Goal: Task Accomplishment & Management: Complete application form

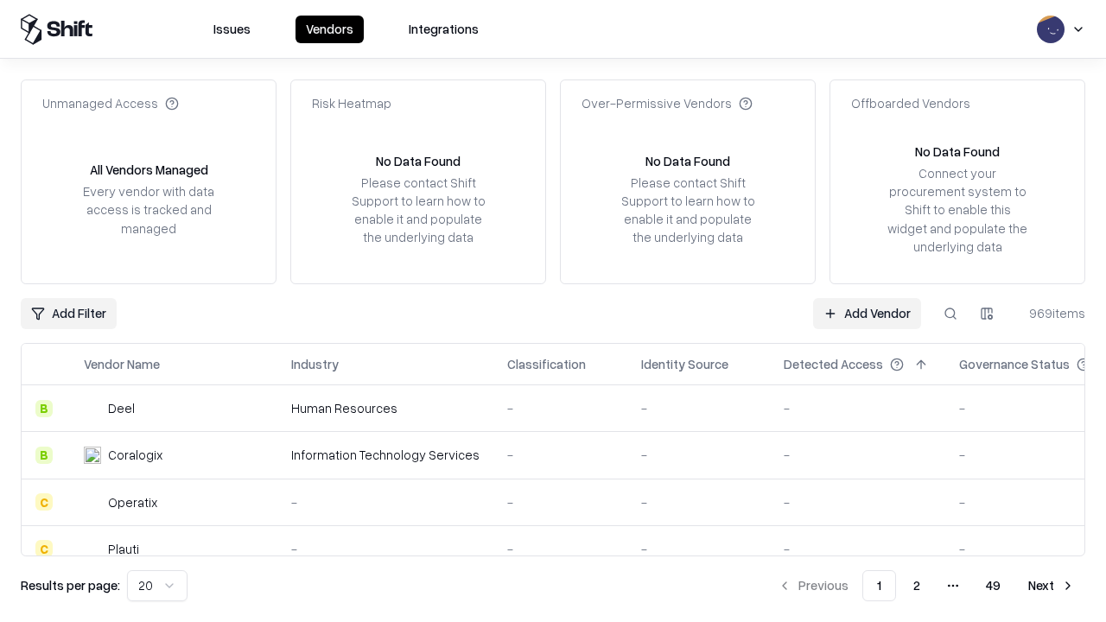
click at [867, 313] on link "Add Vendor" at bounding box center [867, 313] width 108 height 31
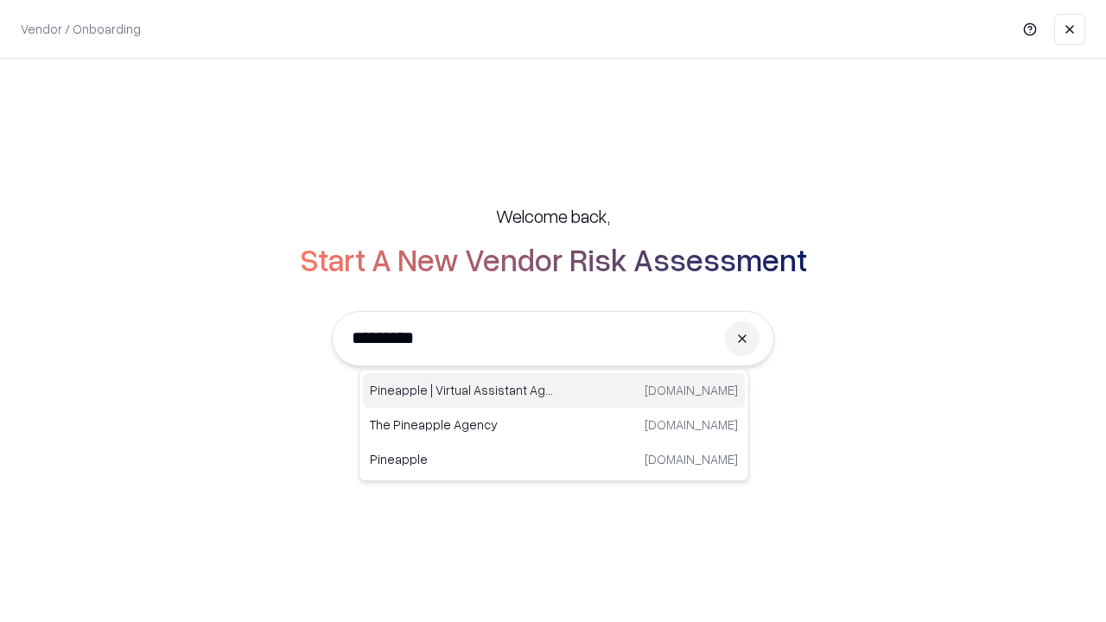
click at [554, 391] on div "Pineapple | Virtual Assistant Agency [DOMAIN_NAME]" at bounding box center [554, 390] width 382 height 35
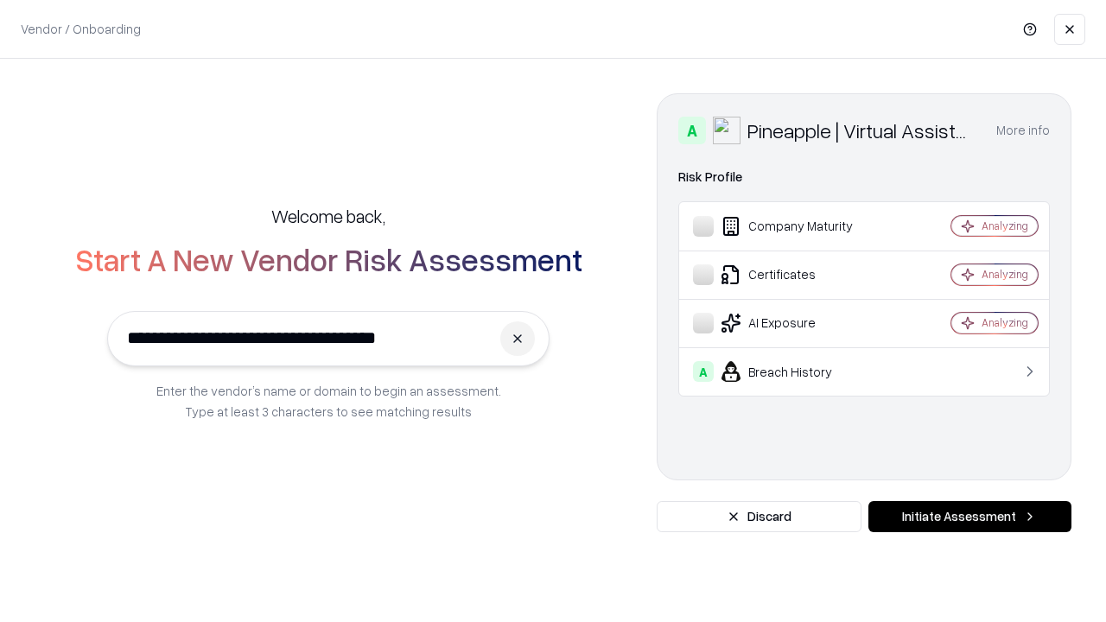
type input "**********"
click at [970, 517] on button "Initiate Assessment" at bounding box center [969, 516] width 203 height 31
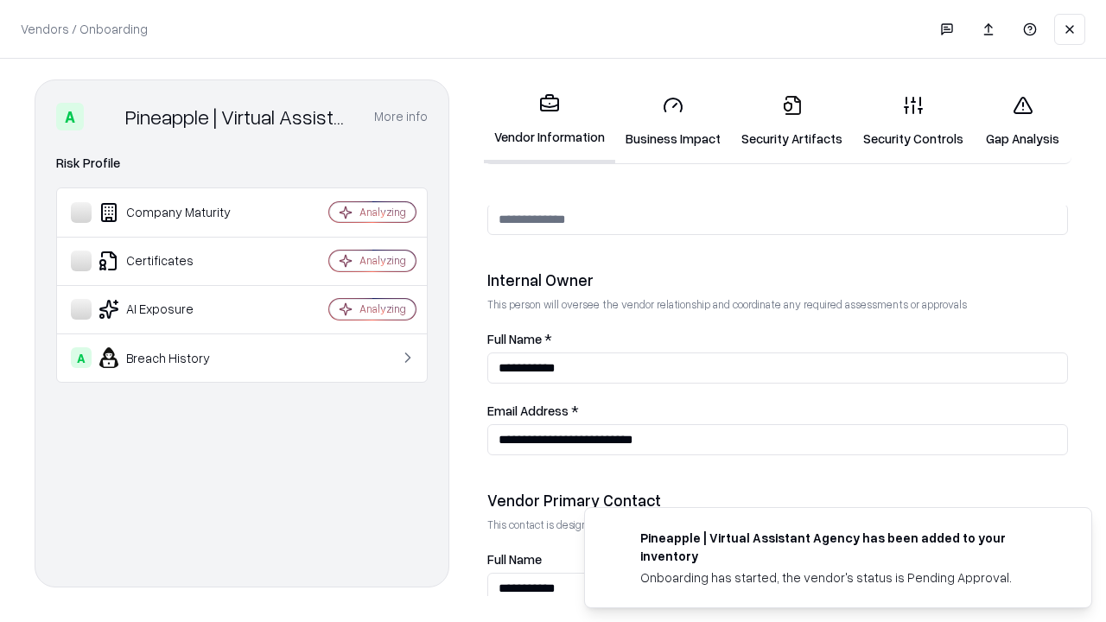
scroll to position [895, 0]
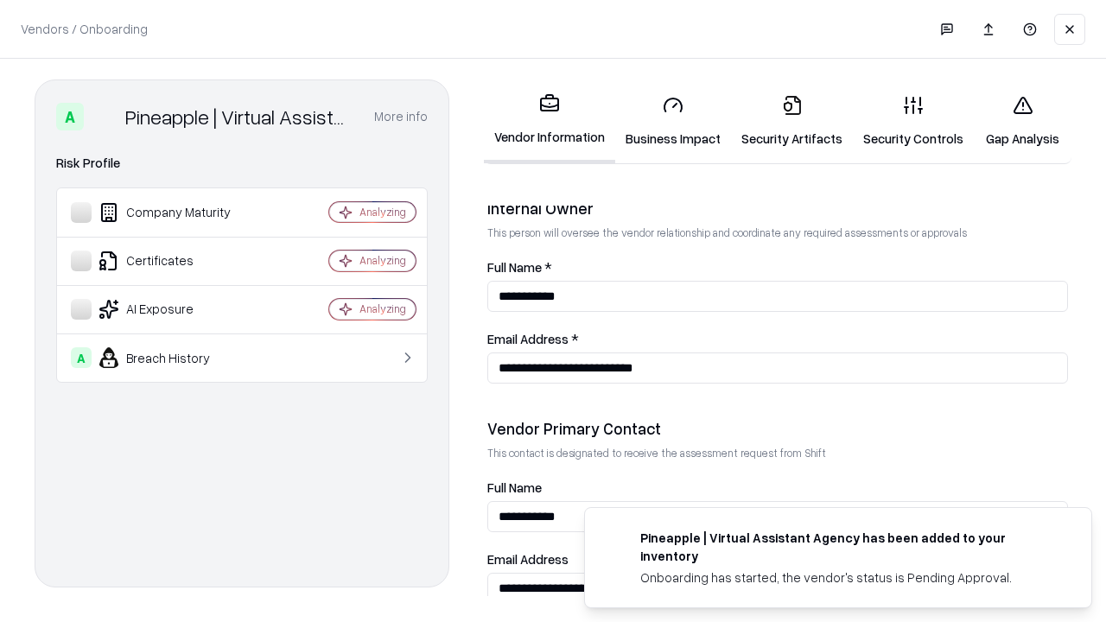
click at [673, 121] on link "Business Impact" at bounding box center [673, 121] width 116 height 80
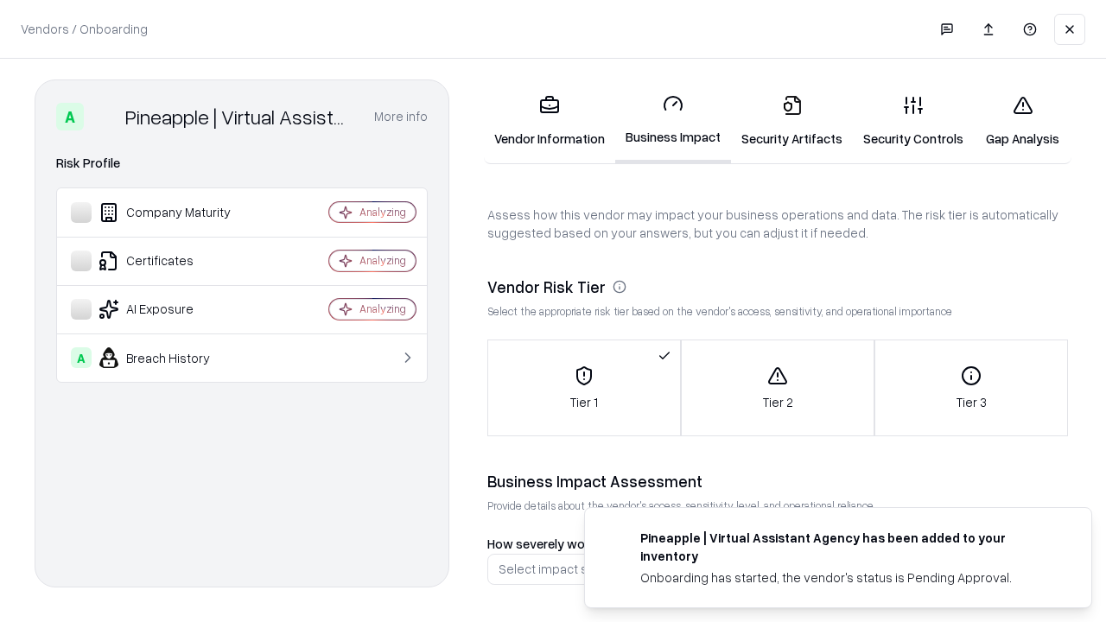
click at [792, 121] on link "Security Artifacts" at bounding box center [792, 121] width 122 height 80
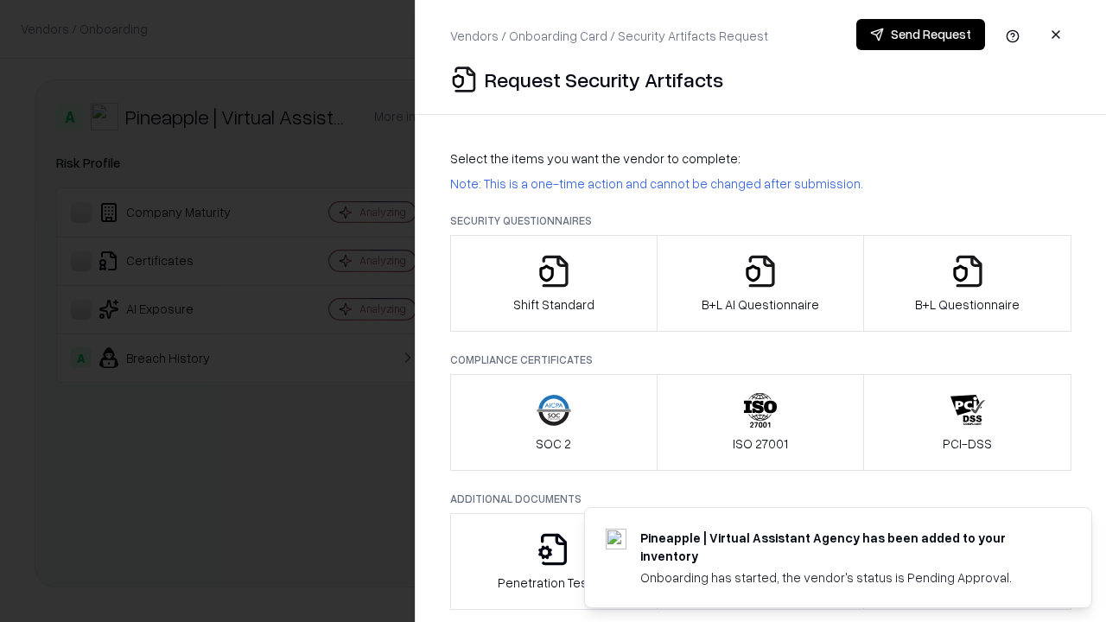
click at [553, 283] on icon "button" at bounding box center [554, 271] width 35 height 35
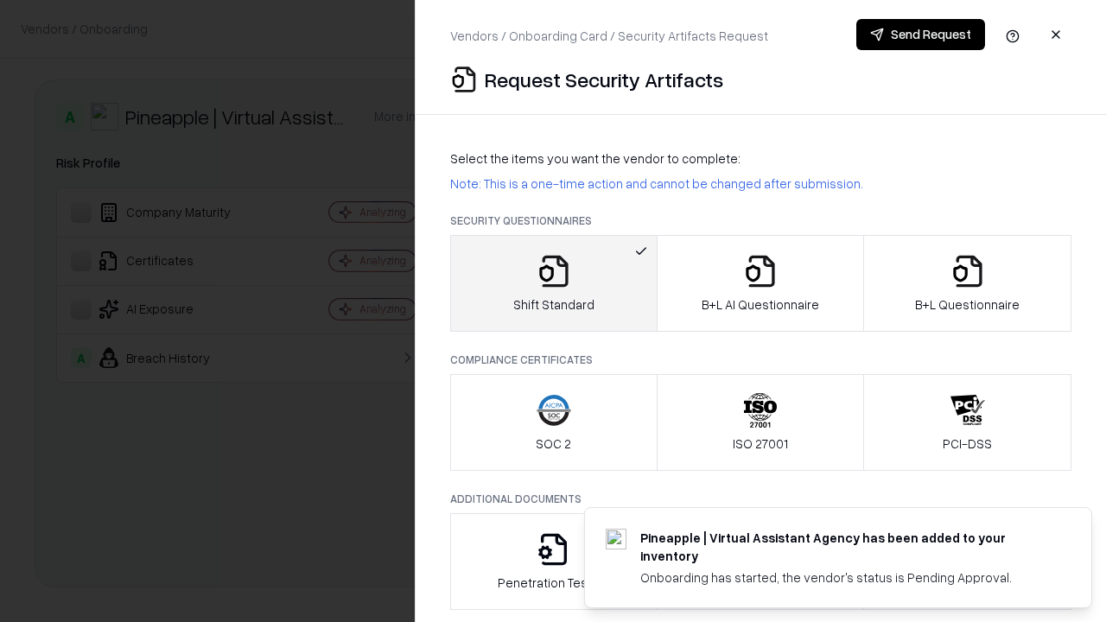
click at [920, 35] on button "Send Request" at bounding box center [920, 34] width 129 height 31
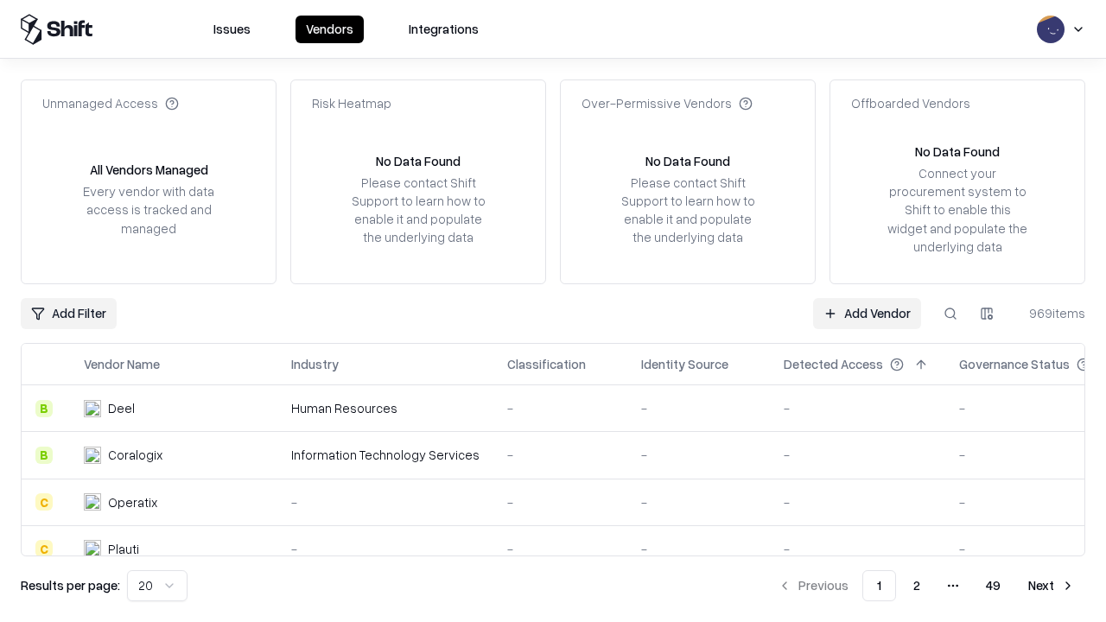
click at [951, 313] on button at bounding box center [950, 313] width 31 height 31
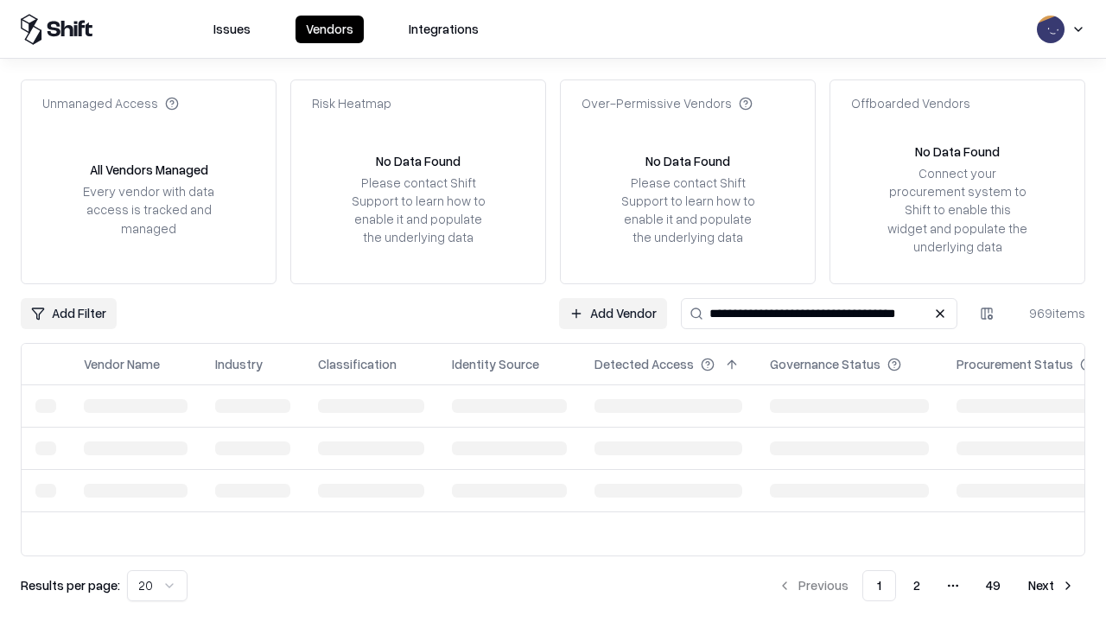
type input "**********"
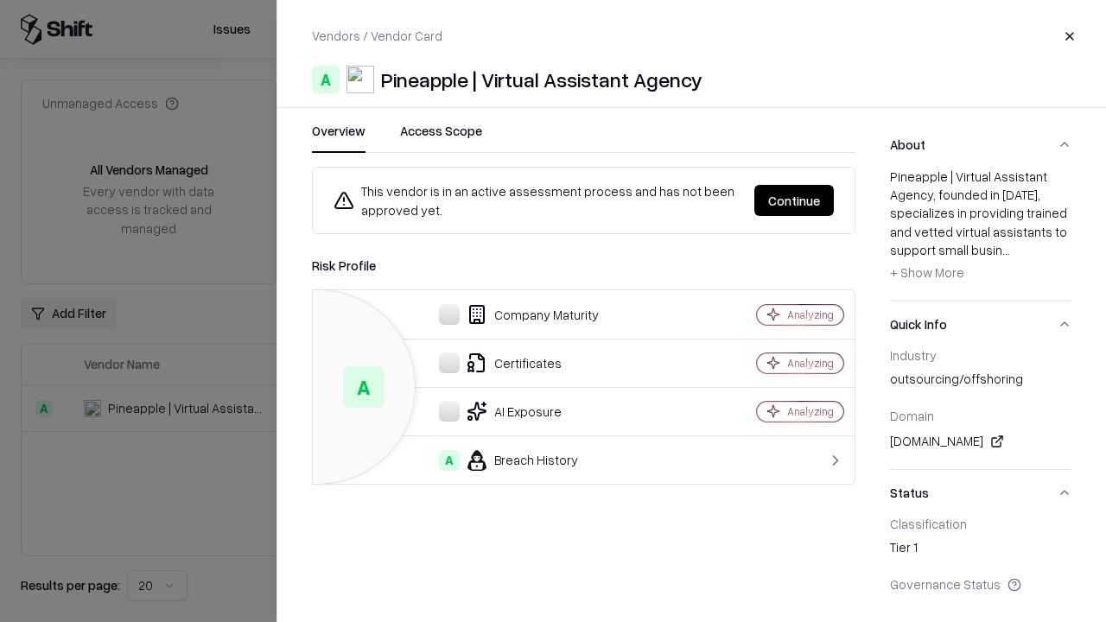
click at [794, 200] on button "Continue" at bounding box center [793, 200] width 79 height 31
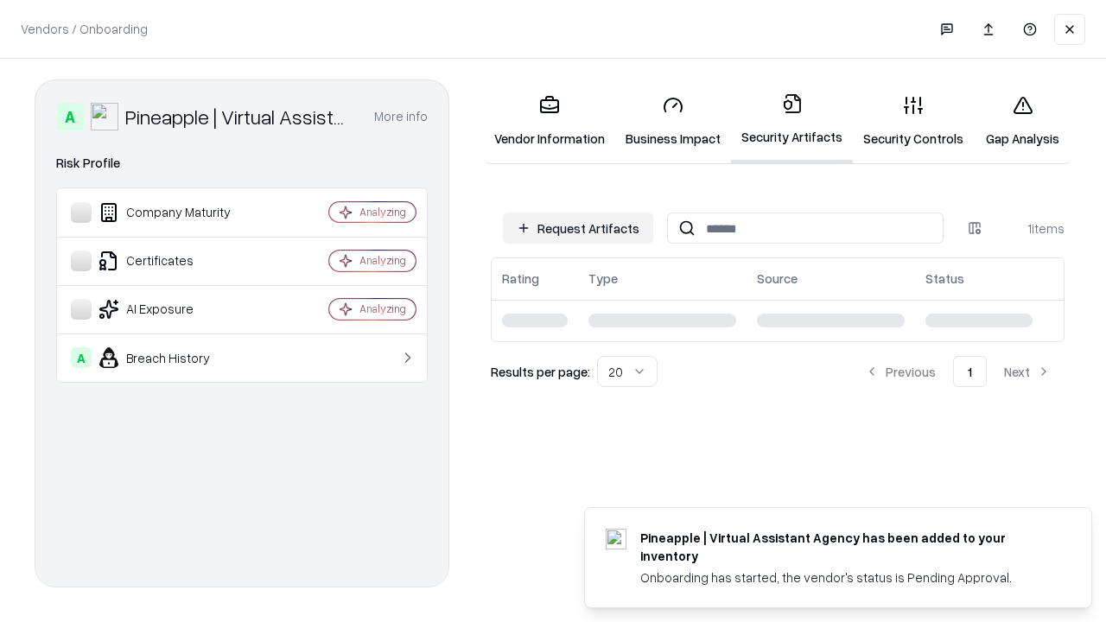
click at [1022, 121] on link "Gap Analysis" at bounding box center [1023, 121] width 98 height 80
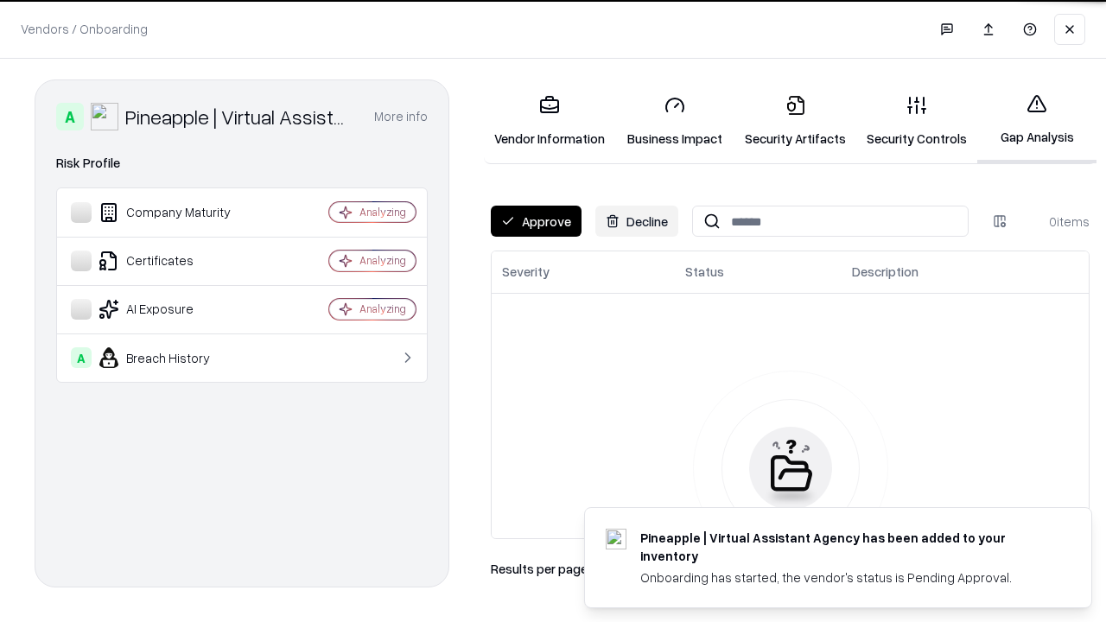
click at [536, 221] on button "Approve" at bounding box center [536, 221] width 91 height 31
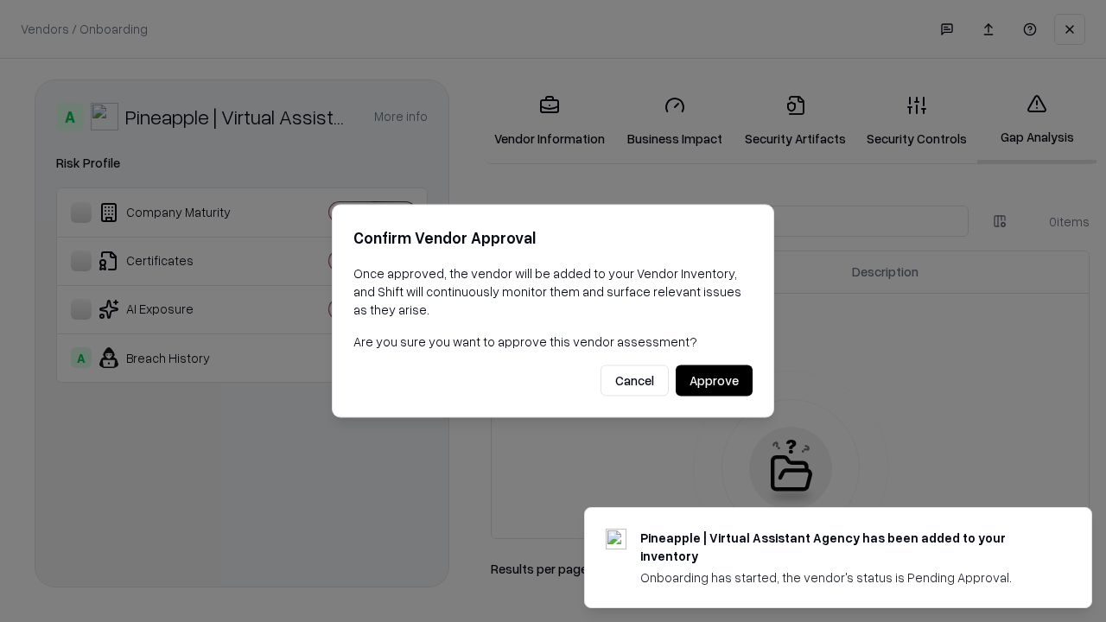
click at [714, 380] on button "Approve" at bounding box center [714, 381] width 77 height 31
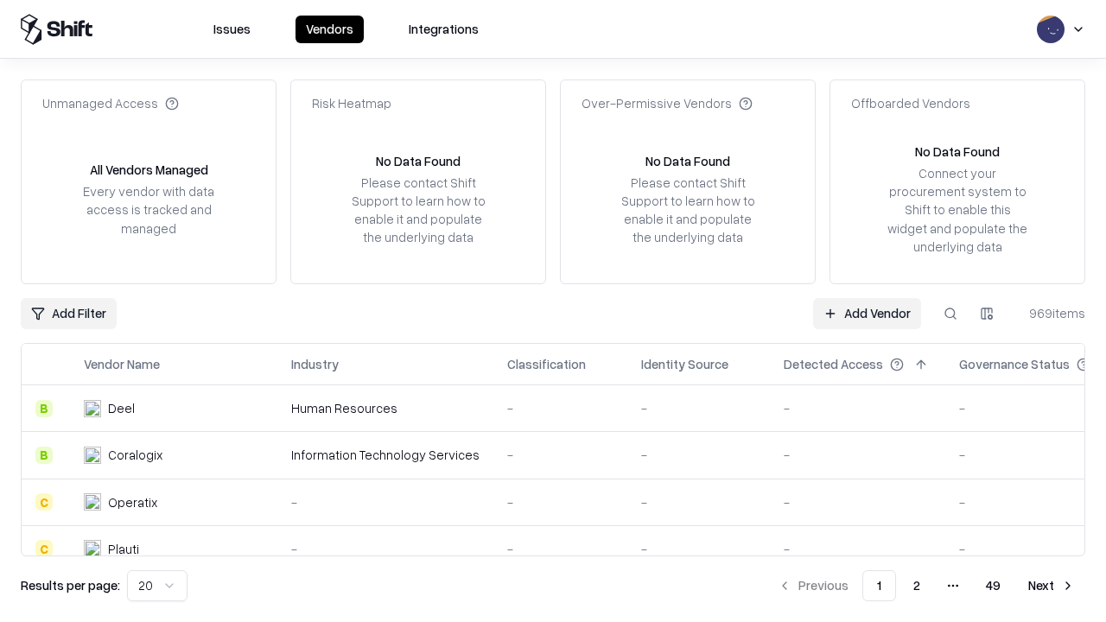
type input "**********"
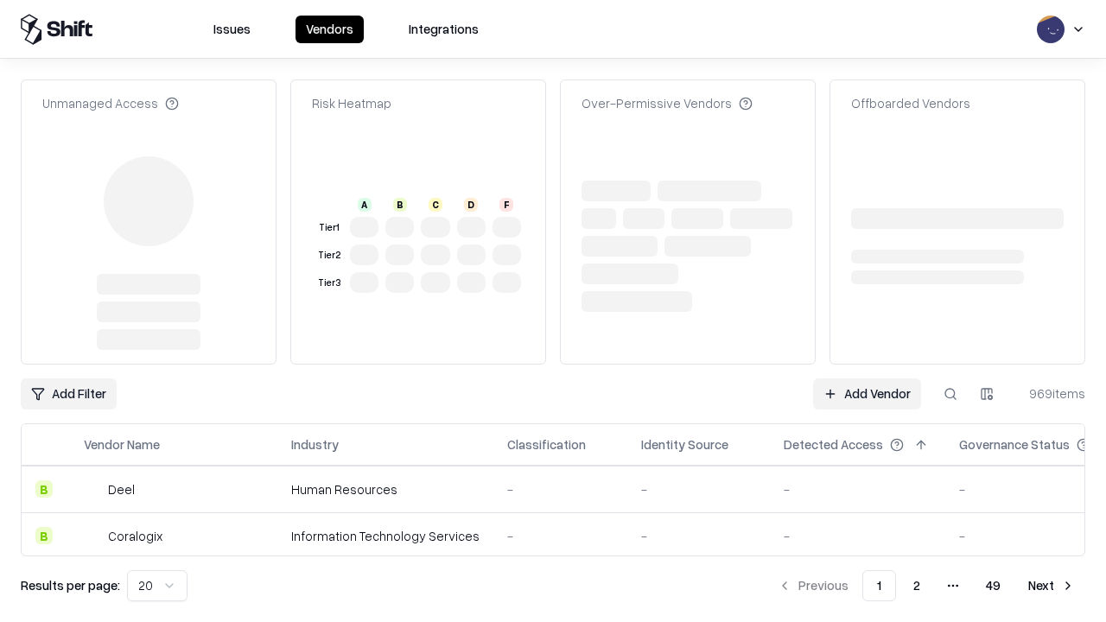
click at [867, 378] on link "Add Vendor" at bounding box center [867, 393] width 108 height 31
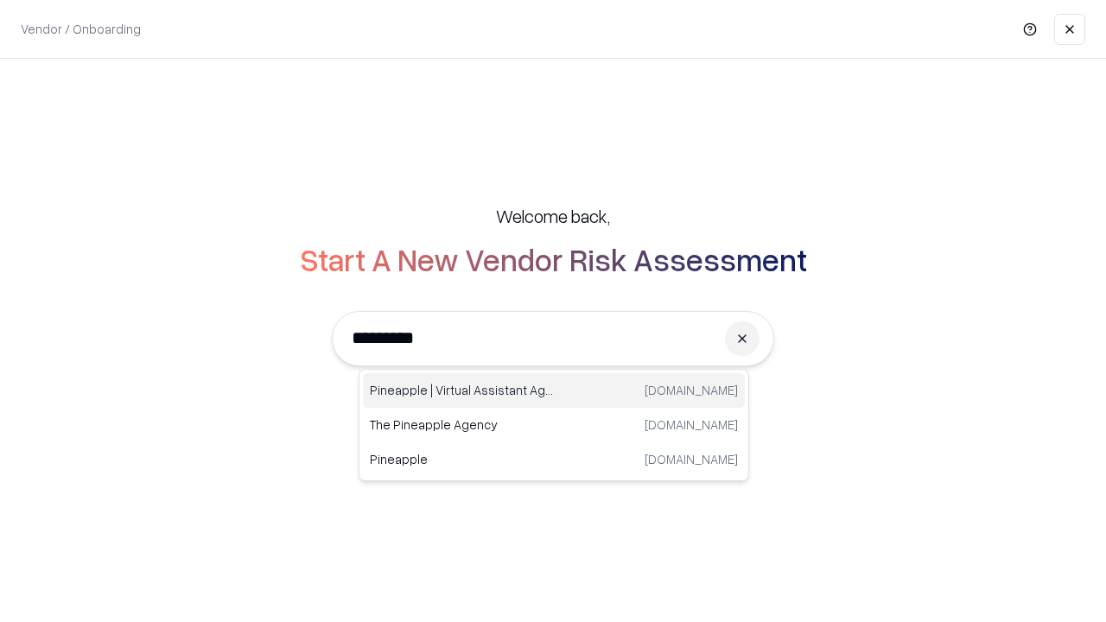
click at [554, 391] on div "Pineapple | Virtual Assistant Agency [DOMAIN_NAME]" at bounding box center [554, 390] width 382 height 35
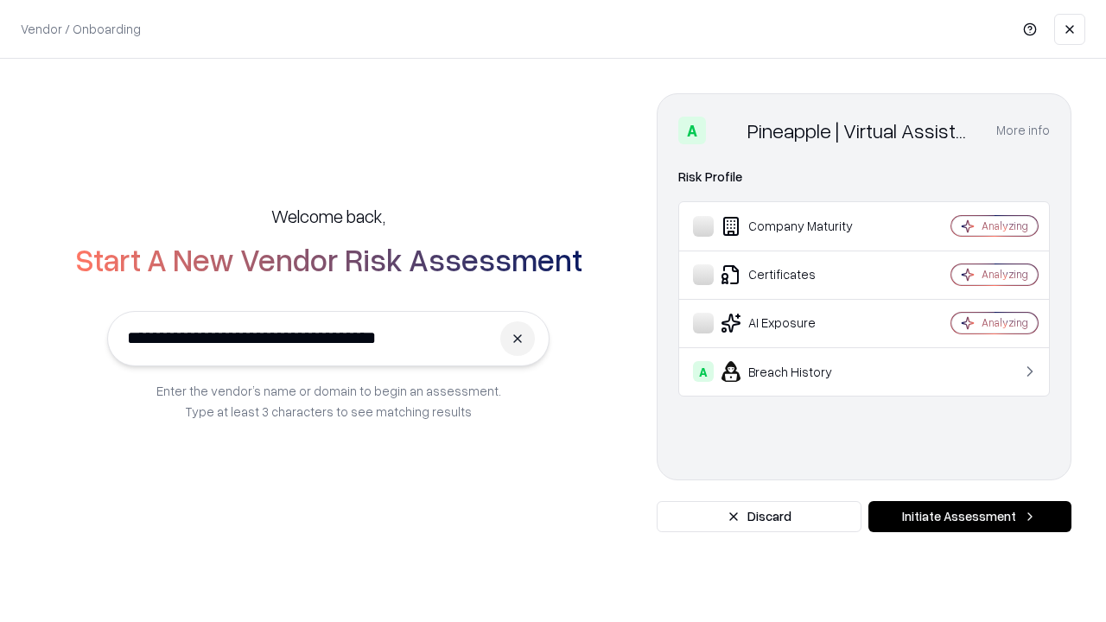
type input "**********"
click at [970, 517] on button "Initiate Assessment" at bounding box center [969, 516] width 203 height 31
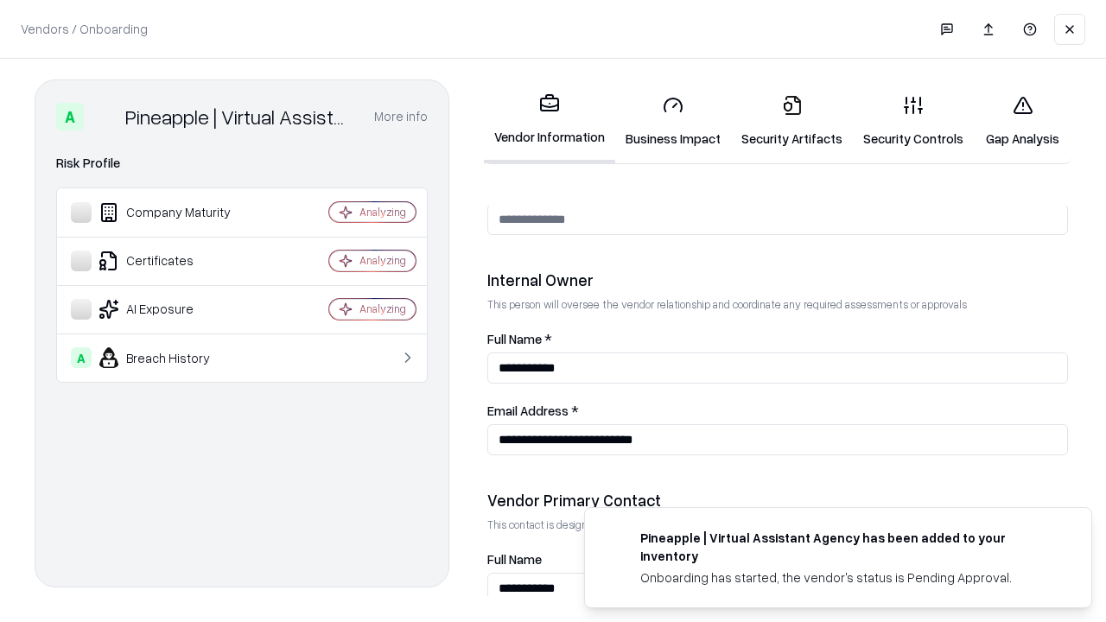
scroll to position [895, 0]
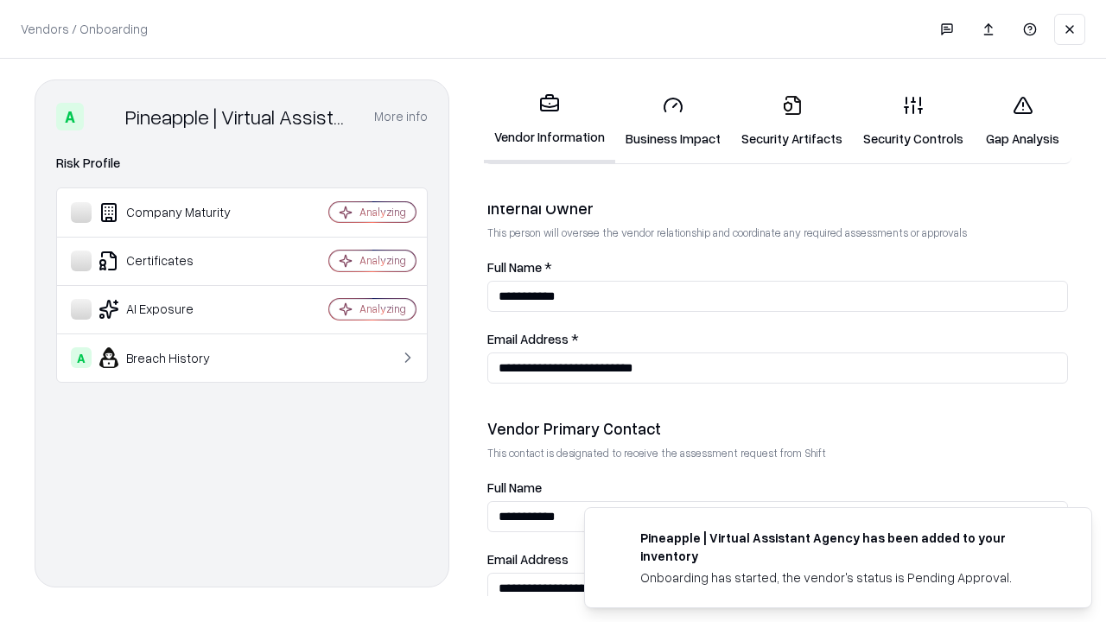
click at [1022, 121] on link "Gap Analysis" at bounding box center [1023, 121] width 98 height 80
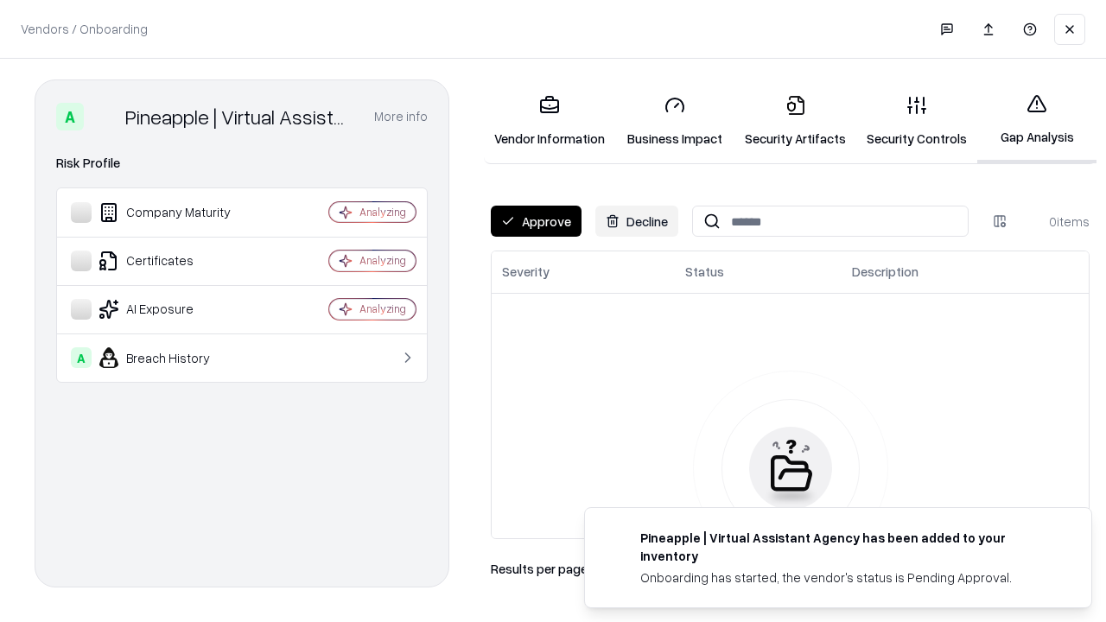
click at [536, 221] on button "Approve" at bounding box center [536, 221] width 91 height 31
